Goal: Task Accomplishment & Management: Use online tool/utility

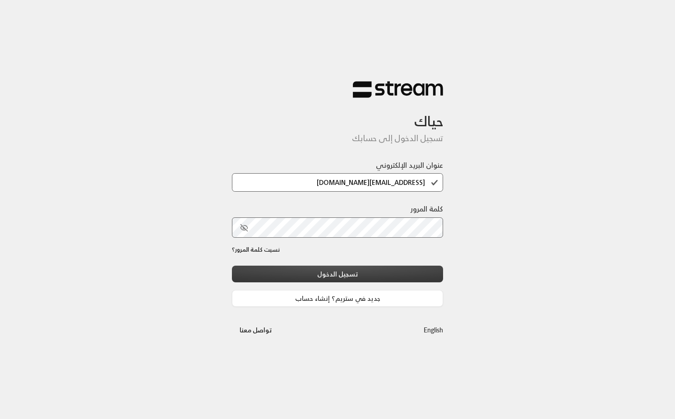
type input "[EMAIL_ADDRESS][DOMAIN_NAME]"
click at [343, 276] on button "تسجيل الدخول" at bounding box center [337, 274] width 211 height 17
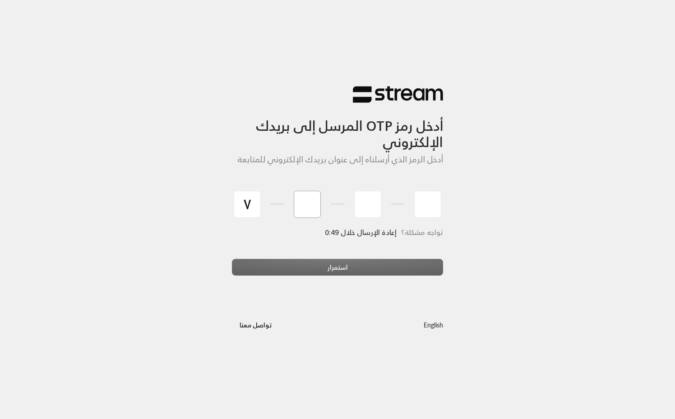
type input "7"
type input "2"
type input "0"
type input "5"
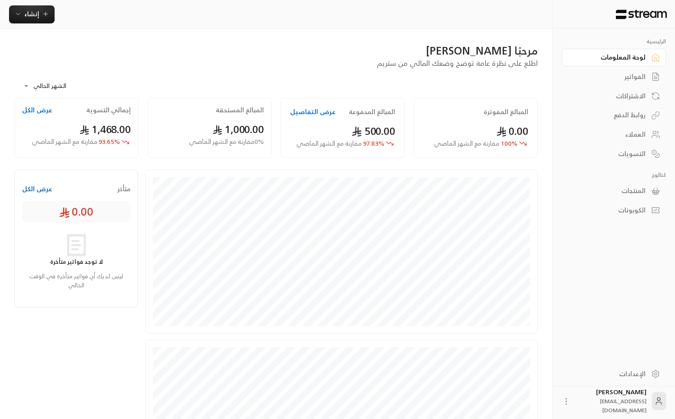
click at [631, 192] on div "المنتجات" at bounding box center [609, 190] width 73 height 9
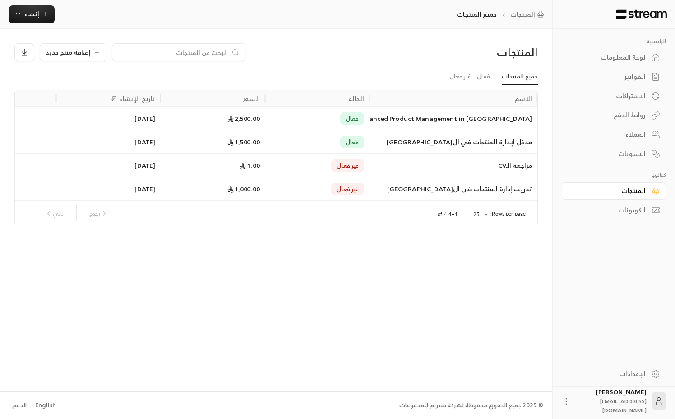
drag, startPoint x: 536, startPoint y: 103, endPoint x: 542, endPoint y: 103, distance: 5.9
click at [542, 103] on div "الاسم الحالة السعر تاريخ الإنشاء Advanced Product Management in [GEOGRAPHIC_DAT…" at bounding box center [276, 158] width 532 height 136
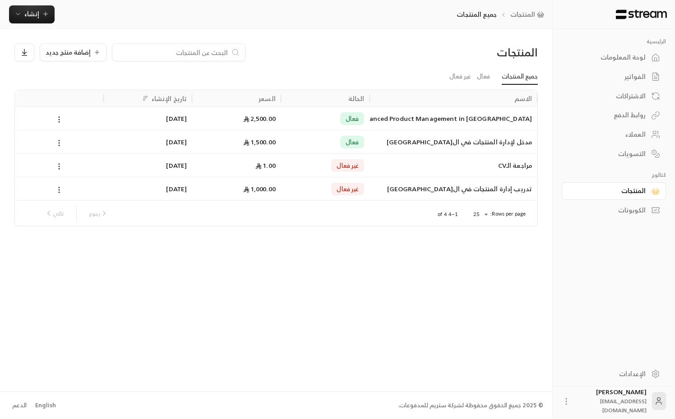
click at [424, 307] on div "المنتجات إضافة منتج جديد جميع المنتجات فعال غير فعال الاسم الحالة السعر تاريخ ا…" at bounding box center [276, 210] width 553 height 363
